Goal: Check status: Check status

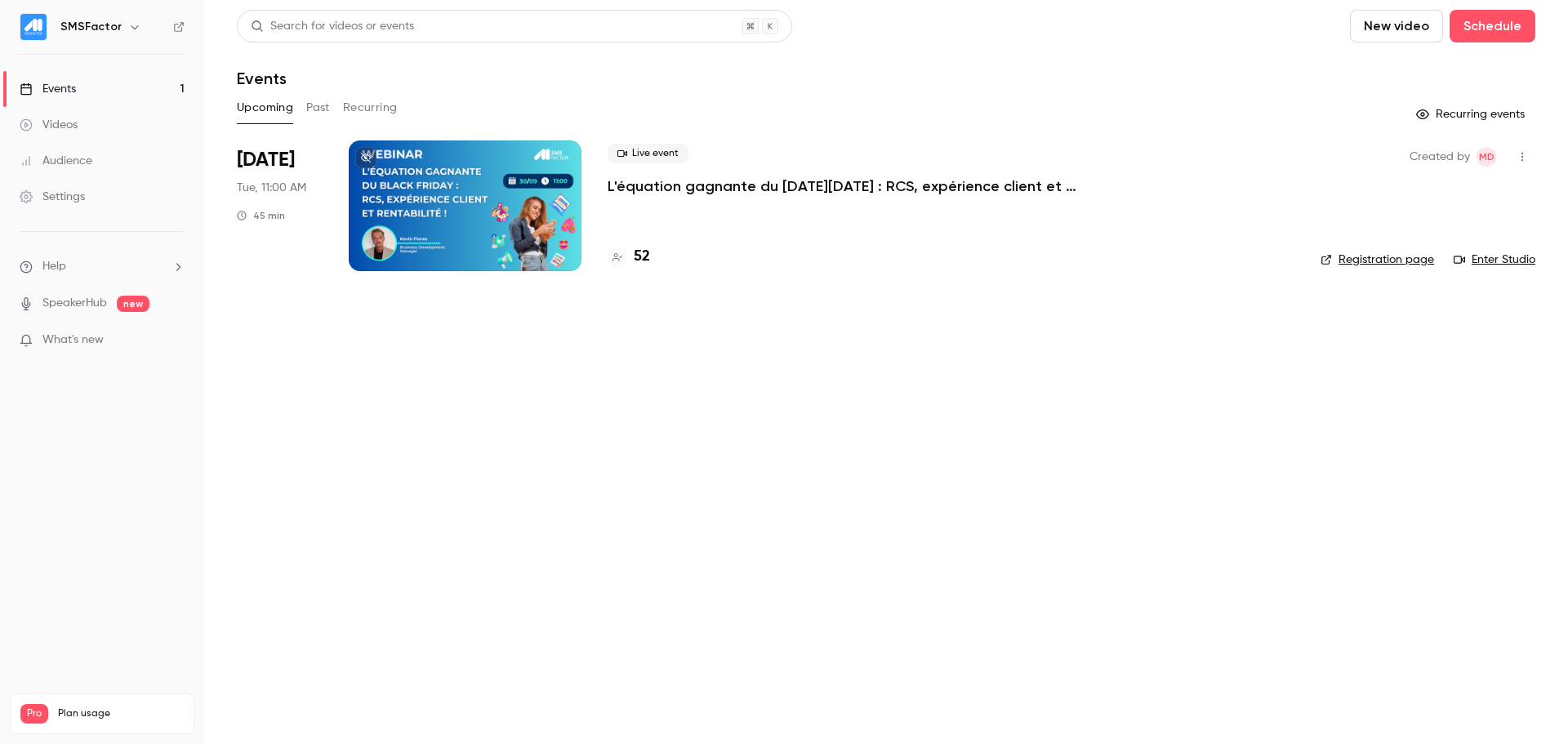
click at [849, 183] on p "L'équation gagnante du [DATE][DATE] : RCS, expérience client et rentabilité !" at bounding box center [852, 186] width 490 height 20
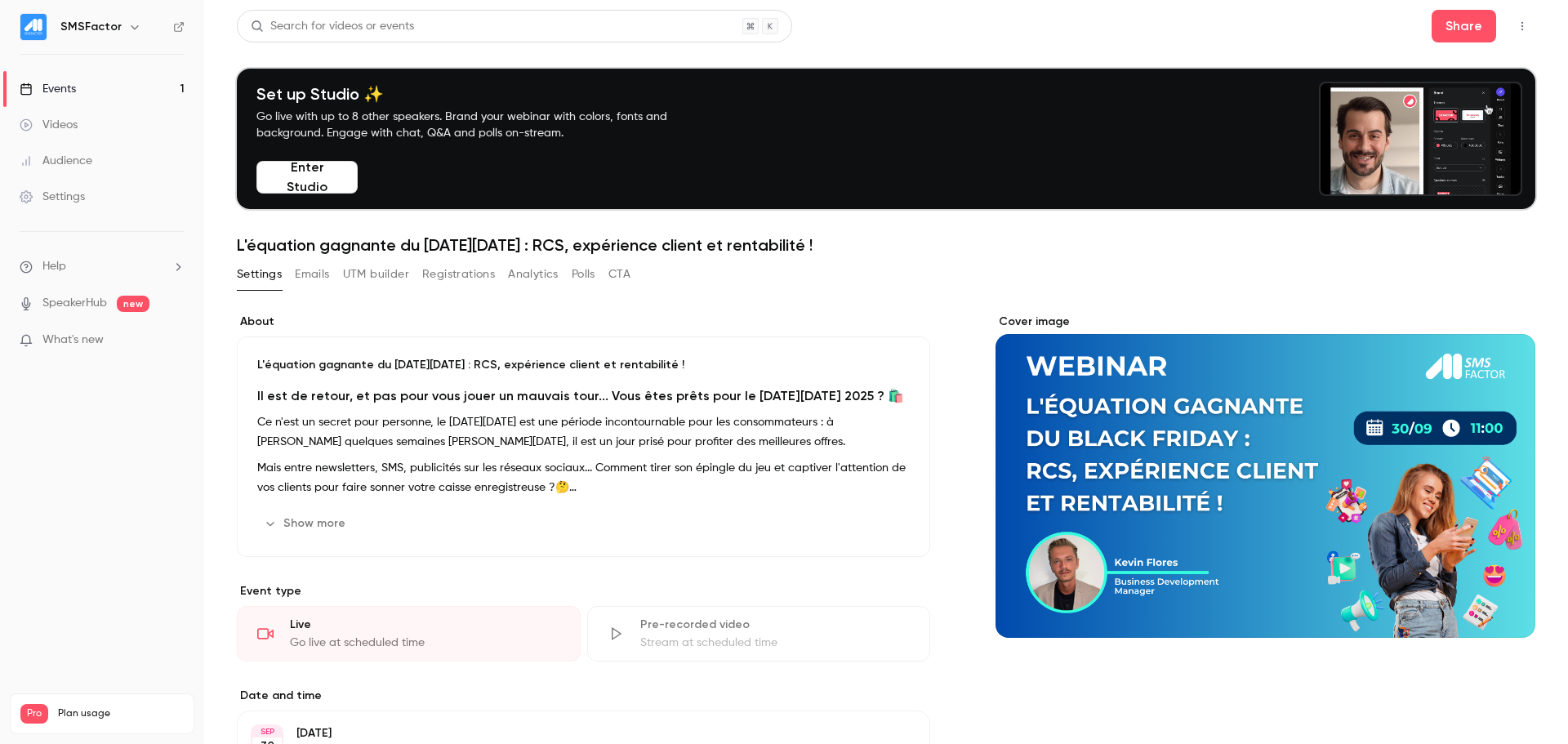
click at [446, 281] on button "Registrations" at bounding box center [459, 274] width 73 height 26
